Goal: Information Seeking & Learning: Learn about a topic

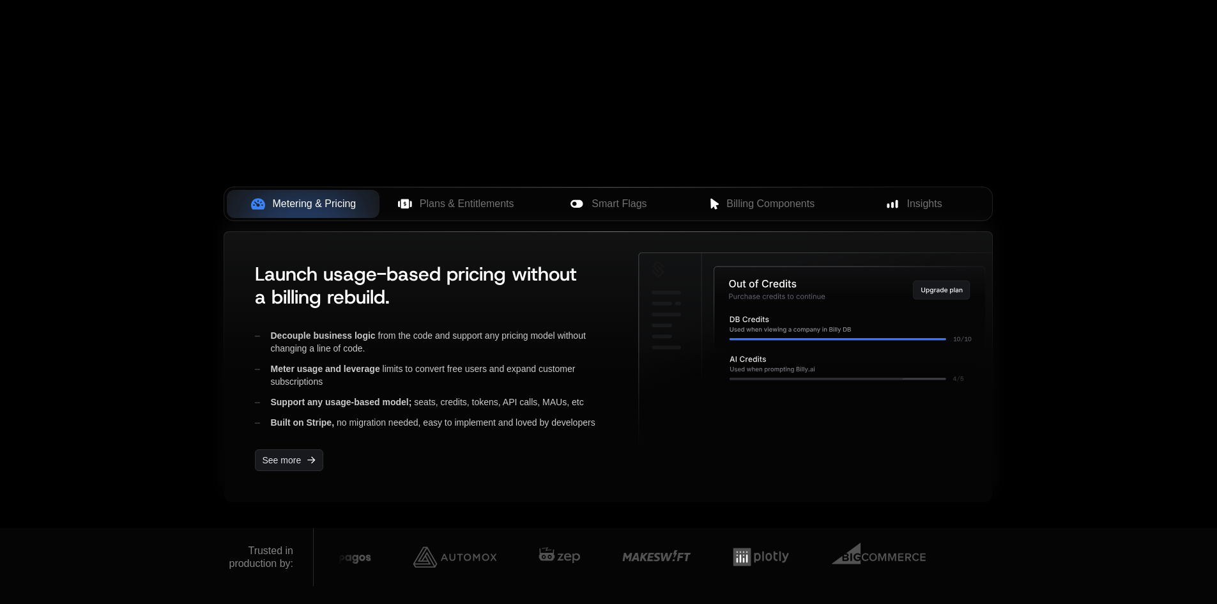
scroll to position [383, 0]
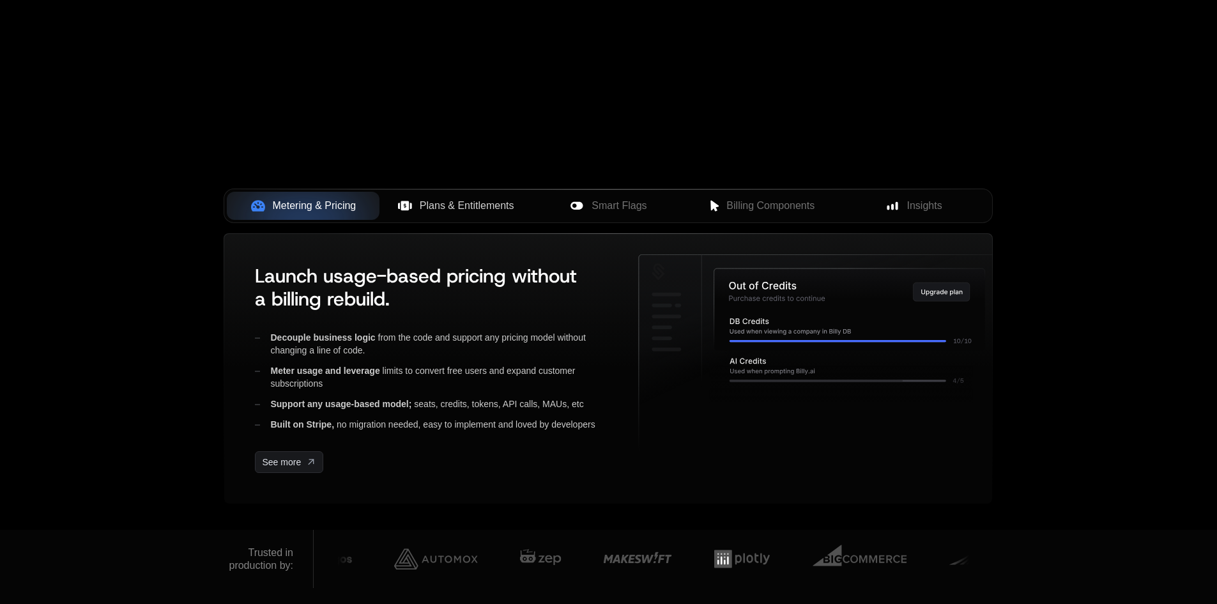
click at [458, 204] on span "Plans & Entitlements" at bounding box center [467, 205] width 95 height 15
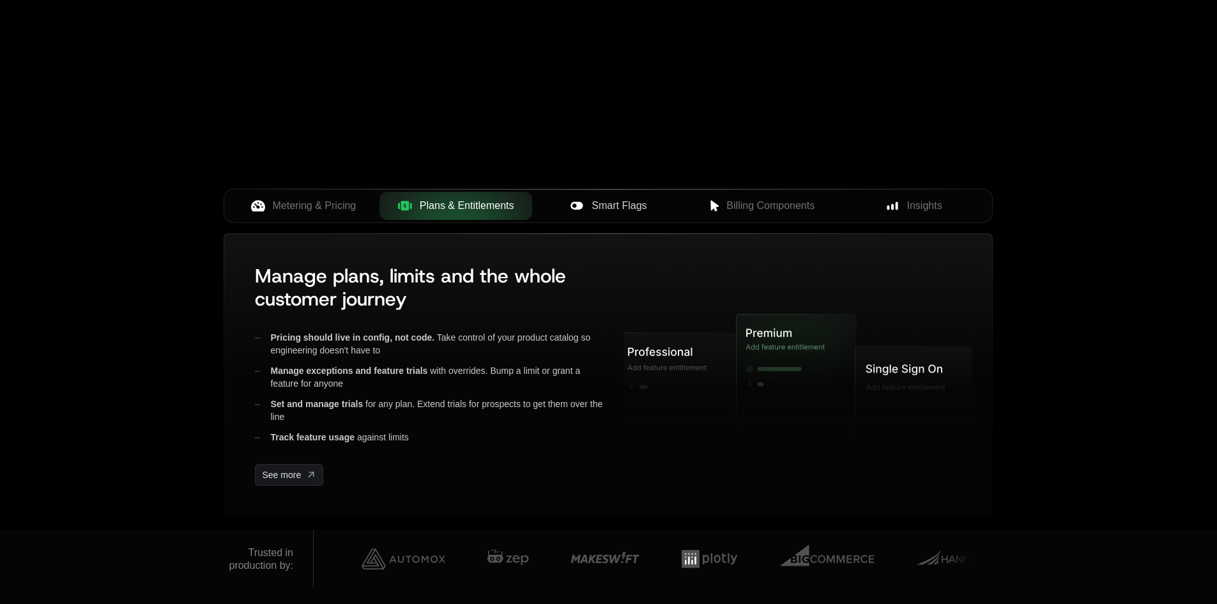
click at [661, 205] on div "Smart Flags" at bounding box center [609, 205] width 132 height 15
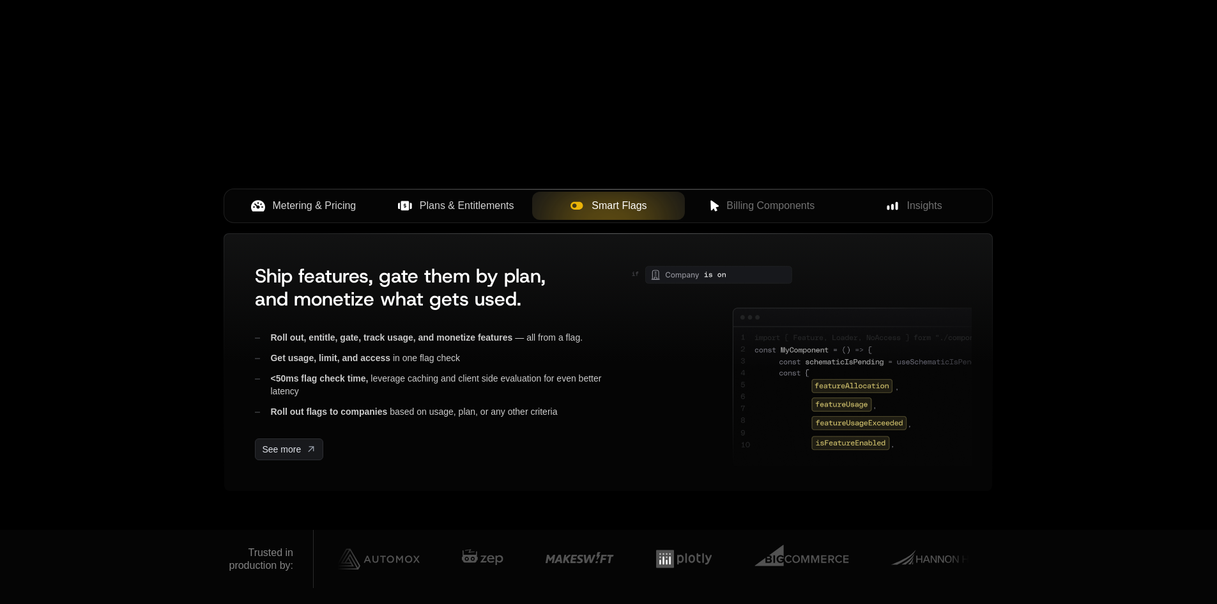
click at [326, 205] on span "Metering & Pricing" at bounding box center [315, 205] width 84 height 15
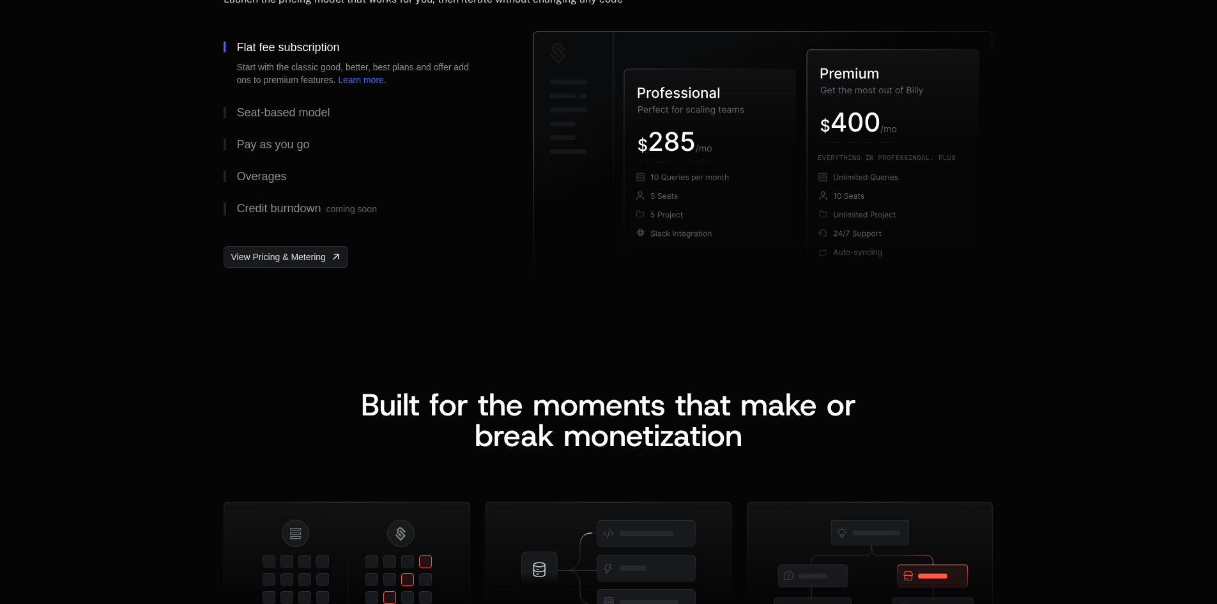
scroll to position [1789, 0]
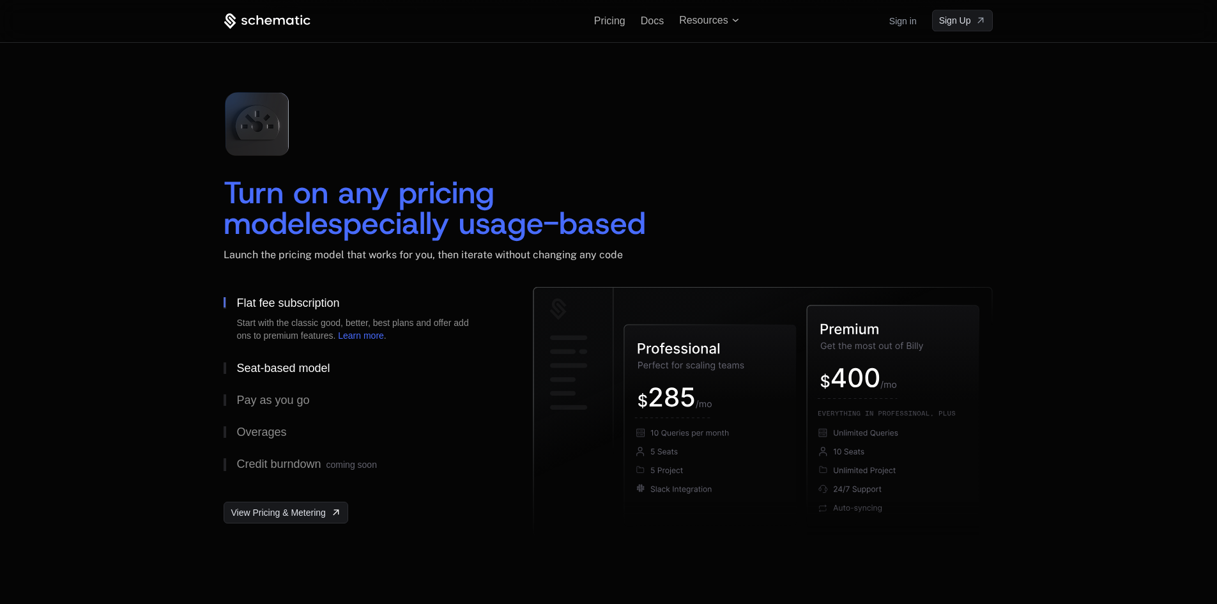
click at [277, 366] on div "Seat-based model" at bounding box center [282, 368] width 93 height 12
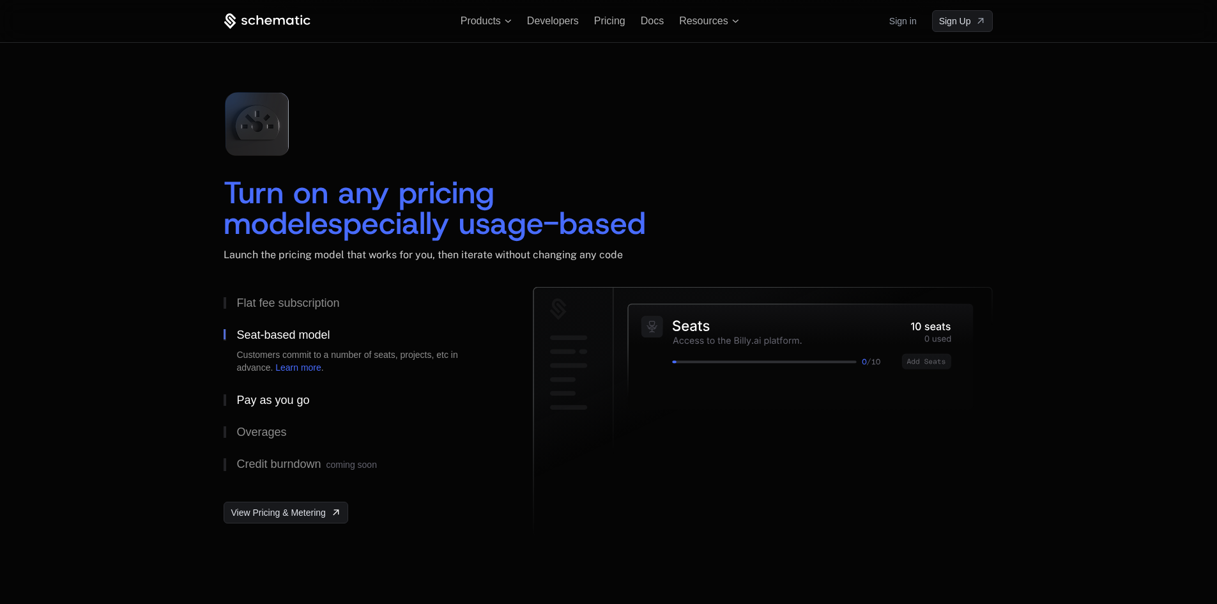
drag, startPoint x: 270, startPoint y: 401, endPoint x: 229, endPoint y: 404, distance: 41.0
click at [270, 401] on div "Pay as you go" at bounding box center [272, 400] width 73 height 12
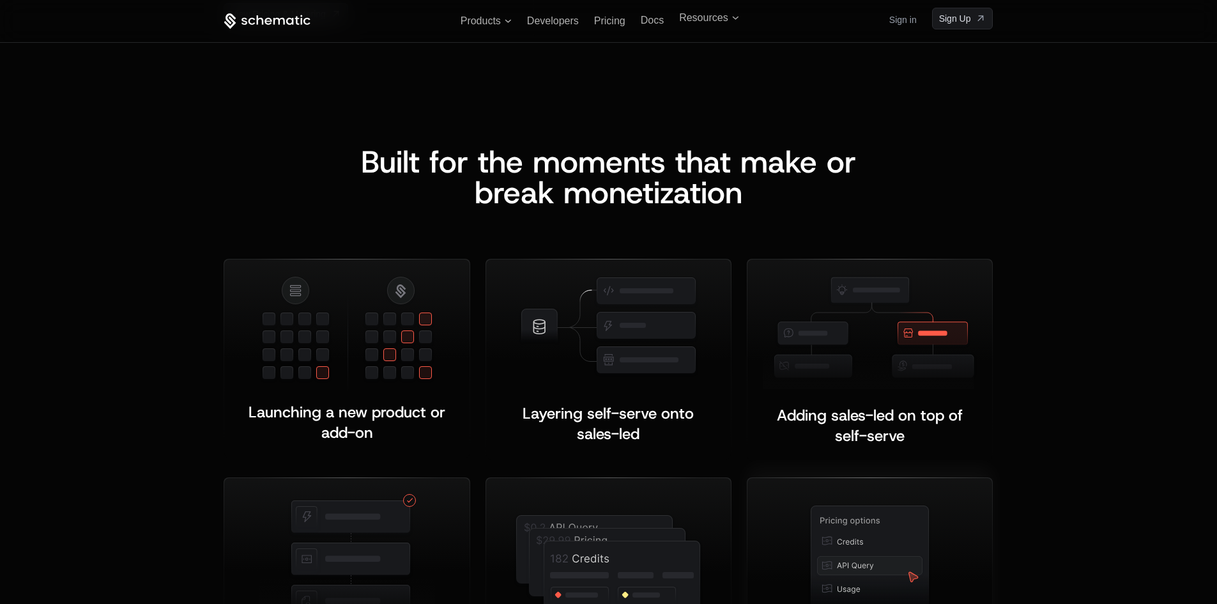
scroll to position [2237, 0]
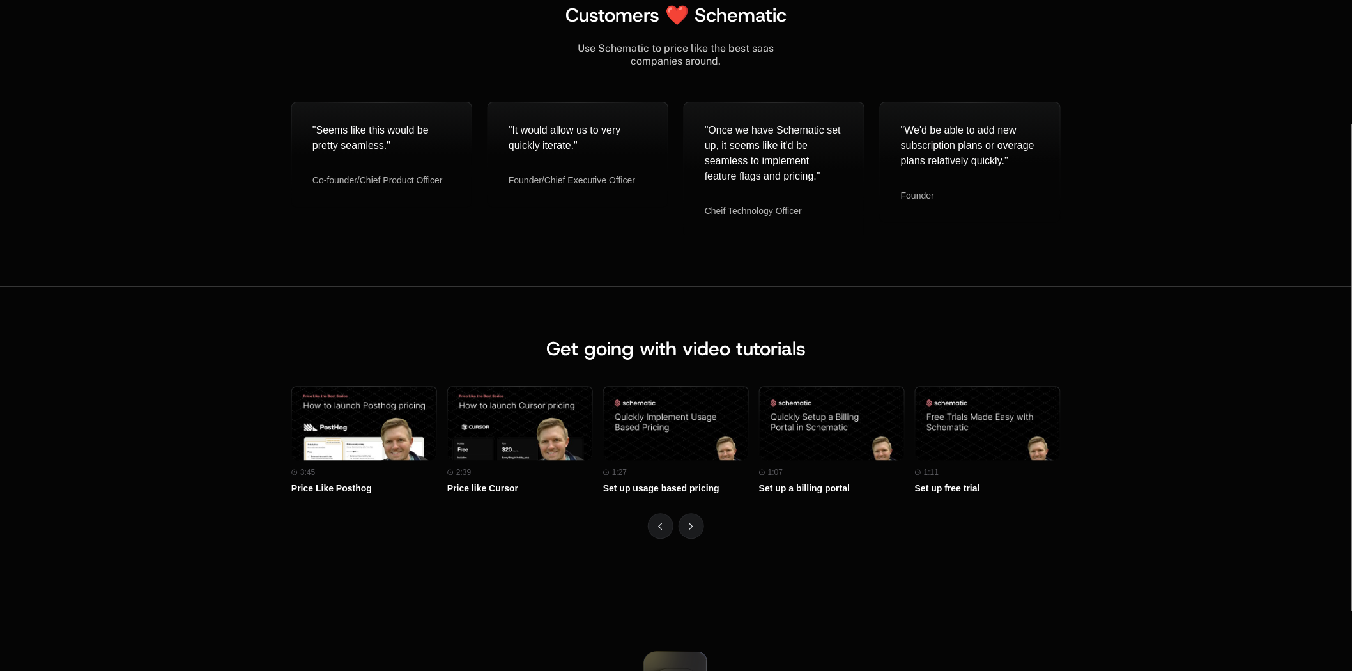
scroll to position [5247, 0]
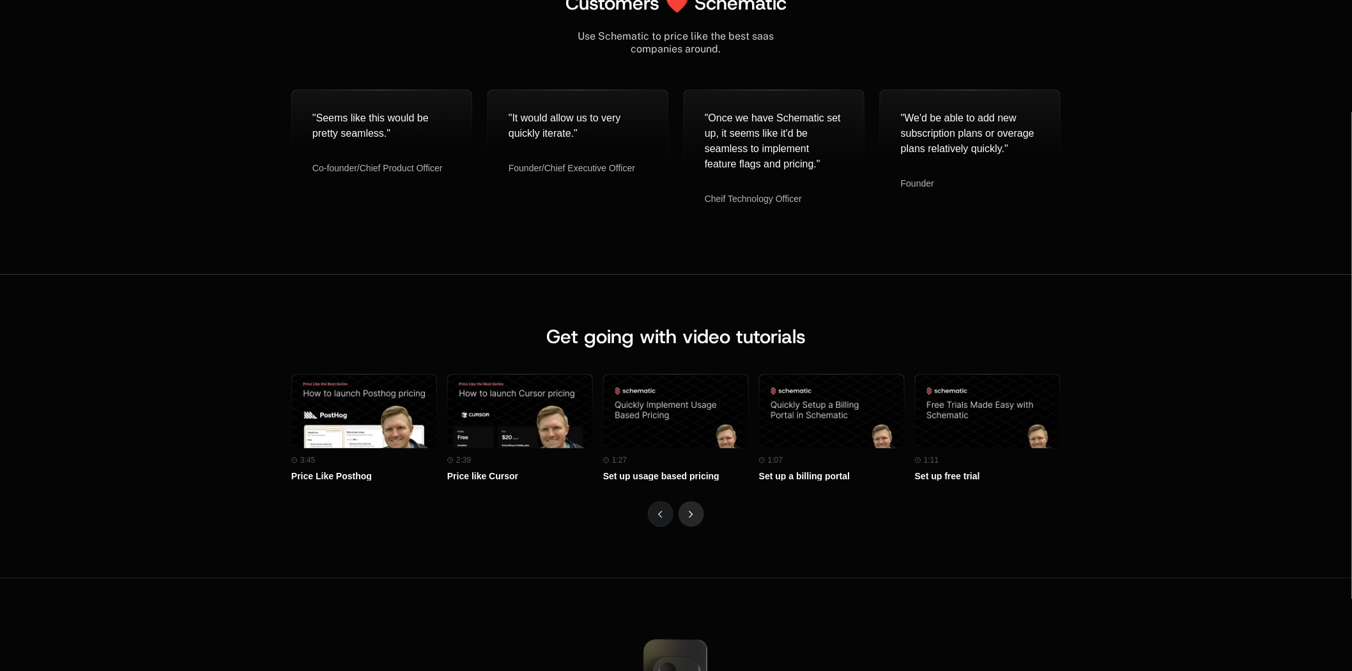
click at [684, 508] on button "Next" at bounding box center [692, 514] width 26 height 26
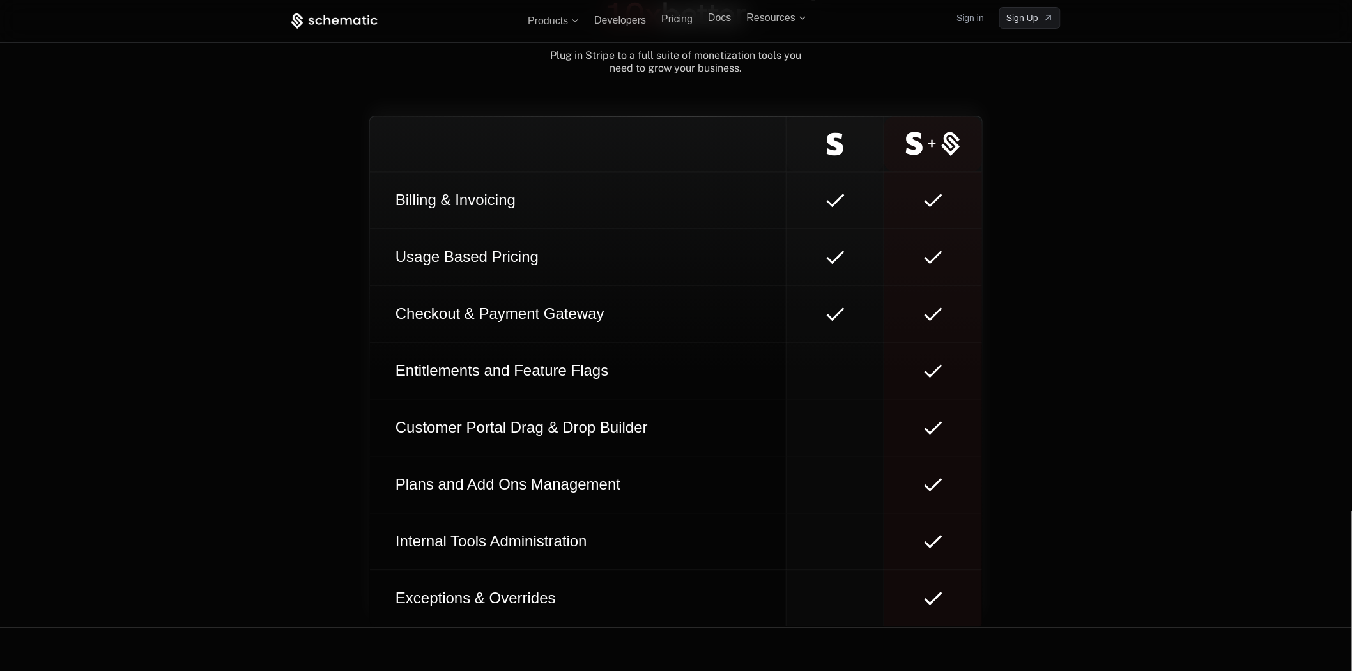
scroll to position [6695, 0]
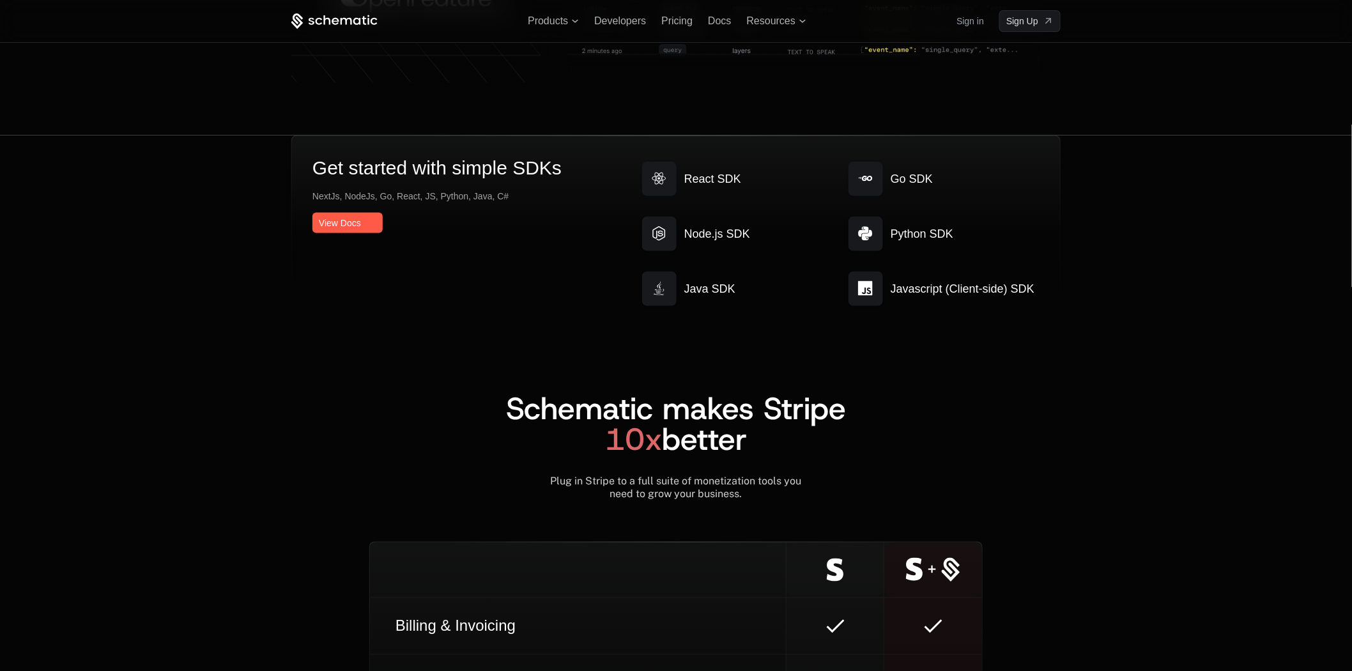
click at [629, 10] on div "Products Developers Pricing Docs Resources Sign in Sign Up" at bounding box center [676, 21] width 831 height 42
click at [628, 24] on span "Developers" at bounding box center [620, 20] width 52 height 11
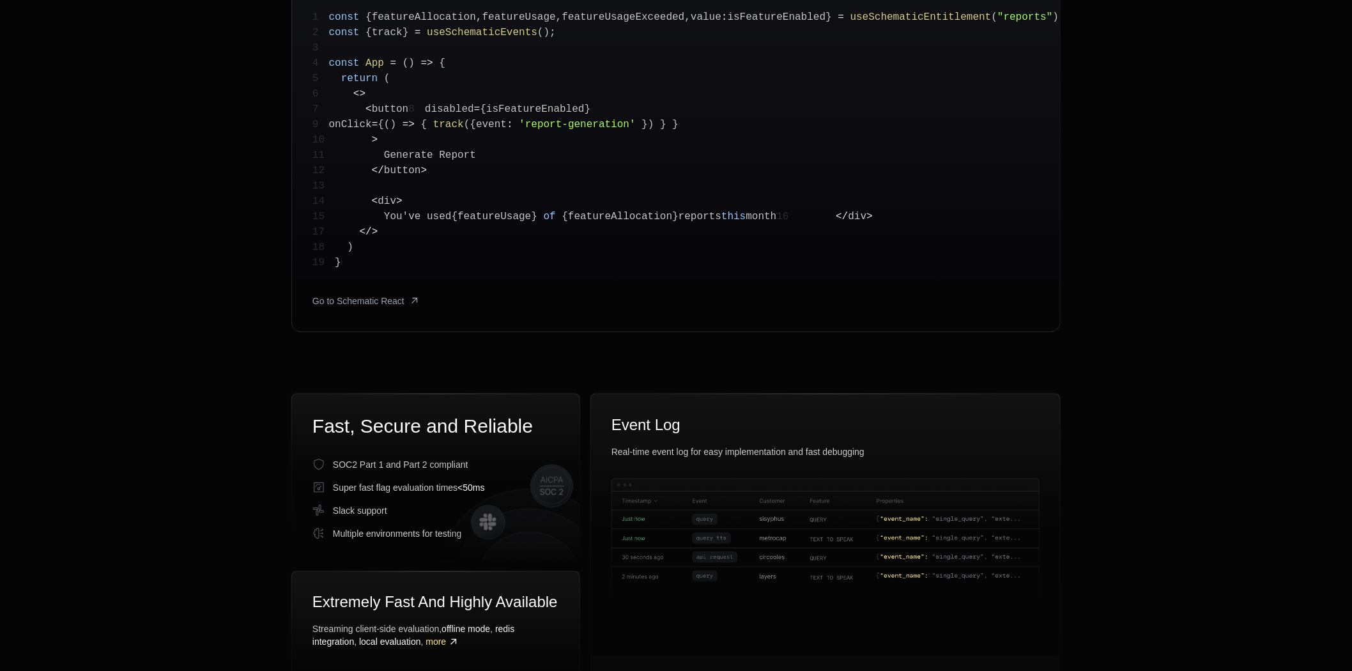
scroll to position [426, 0]
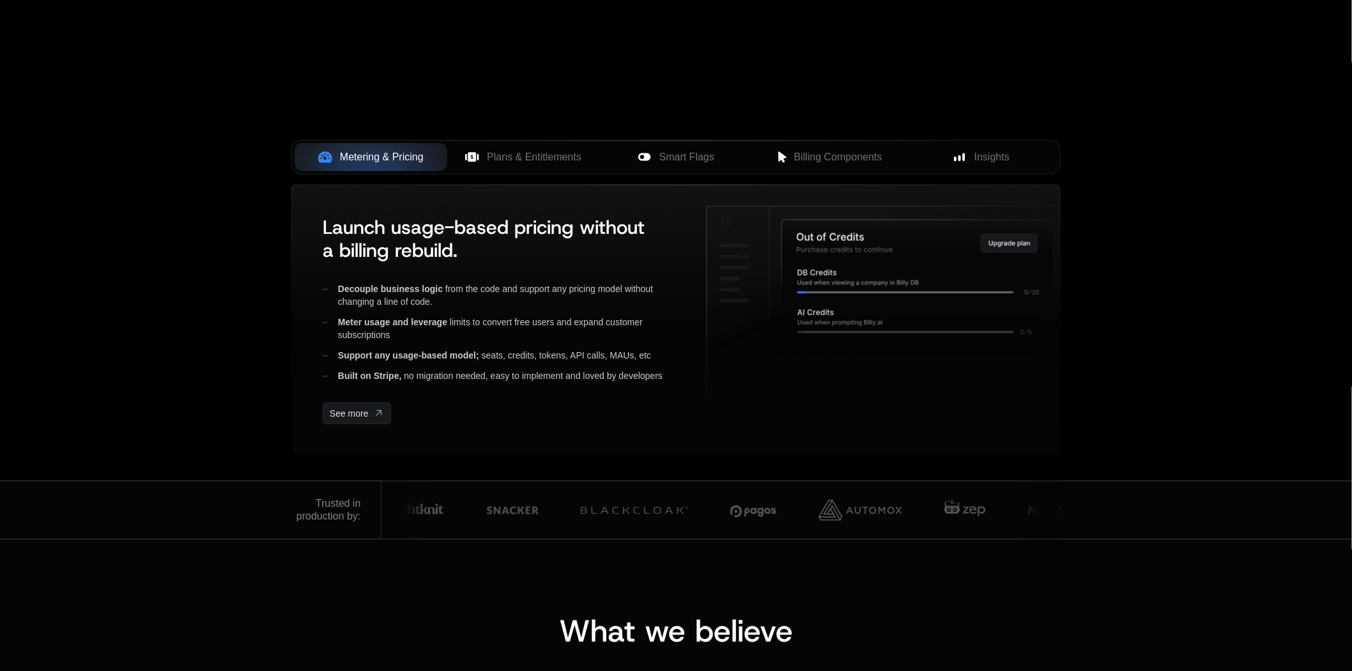
scroll to position [6695, 0]
